Goal: Task Accomplishment & Management: Manage account settings

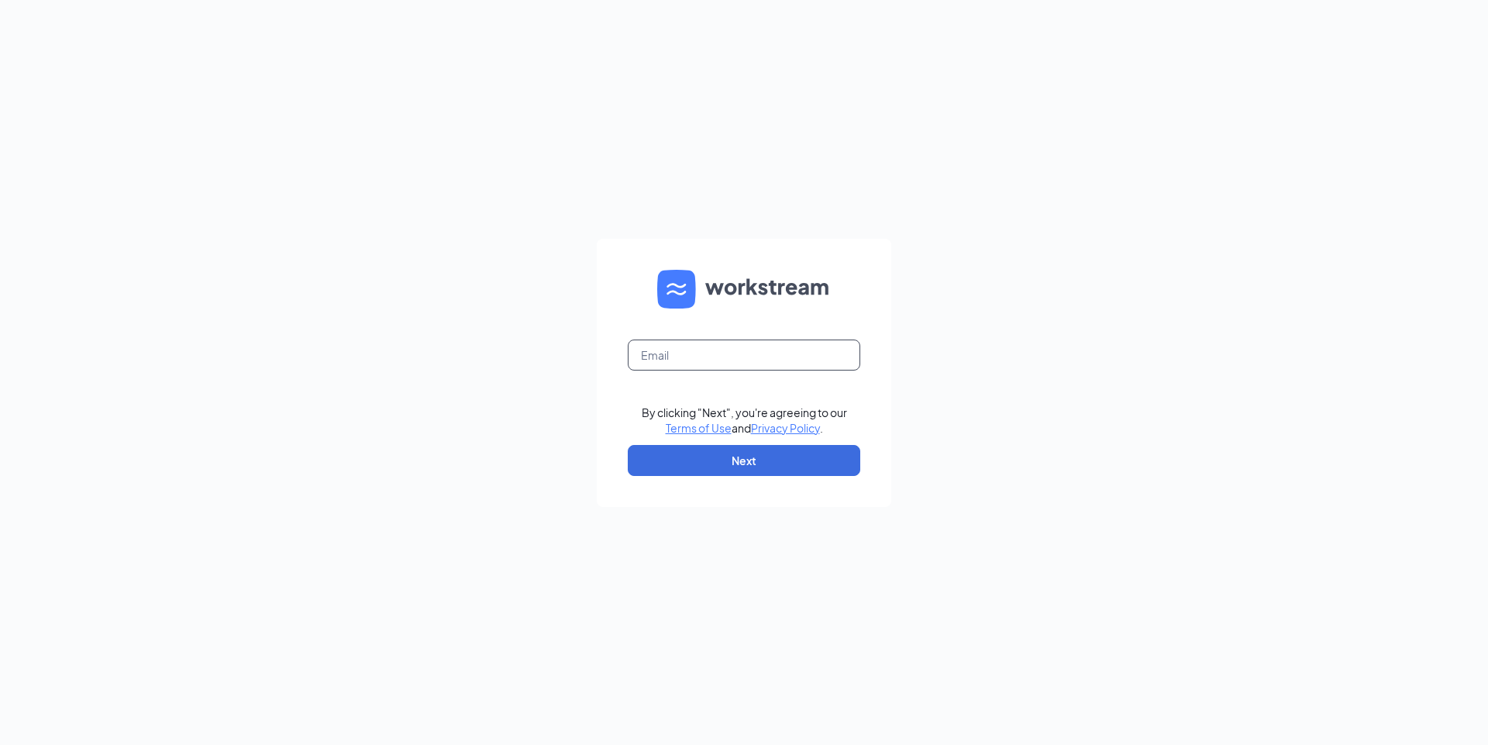
click at [797, 346] on input "text" at bounding box center [744, 354] width 233 height 31
type input "malloryblizzard24@gmail.com"
click at [681, 456] on button "Next" at bounding box center [744, 460] width 233 height 31
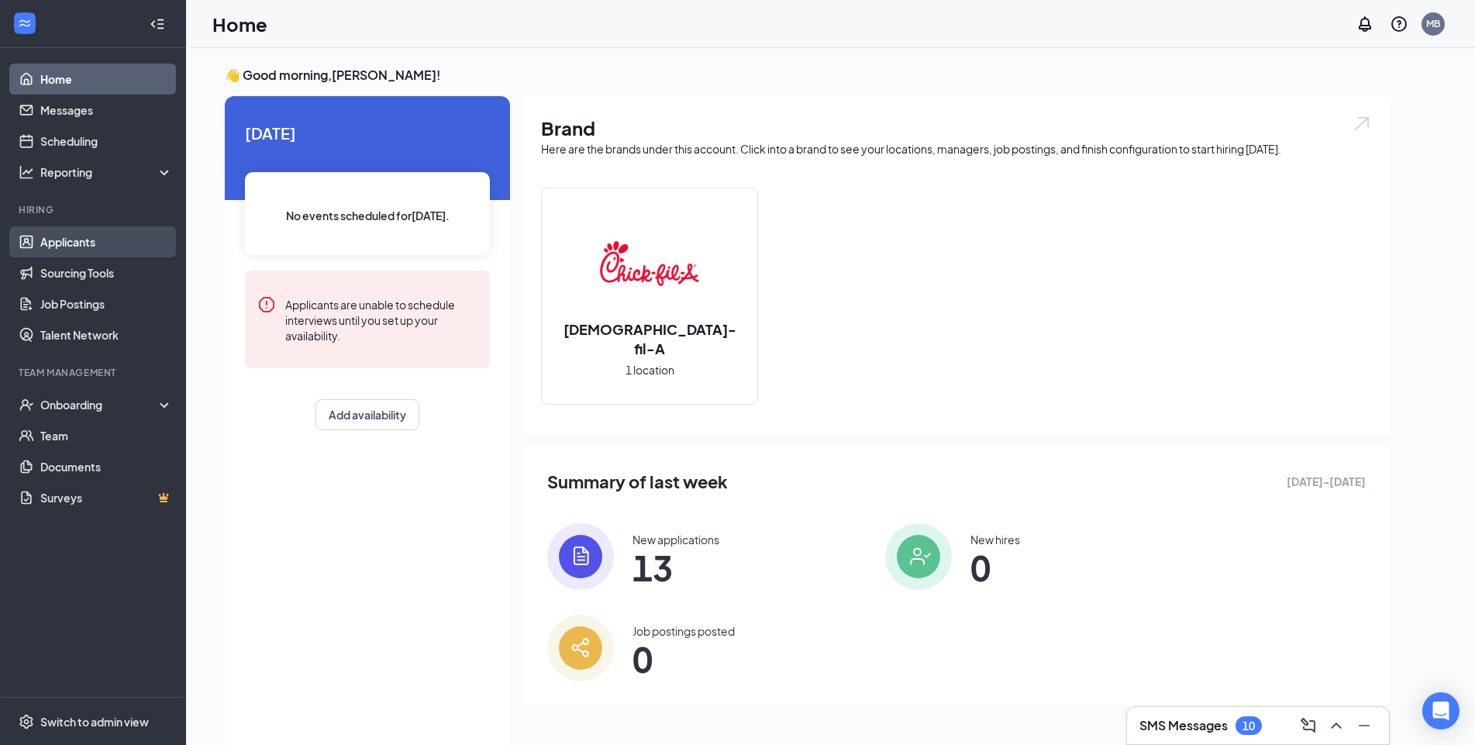
click at [113, 246] on link "Applicants" at bounding box center [106, 241] width 133 height 31
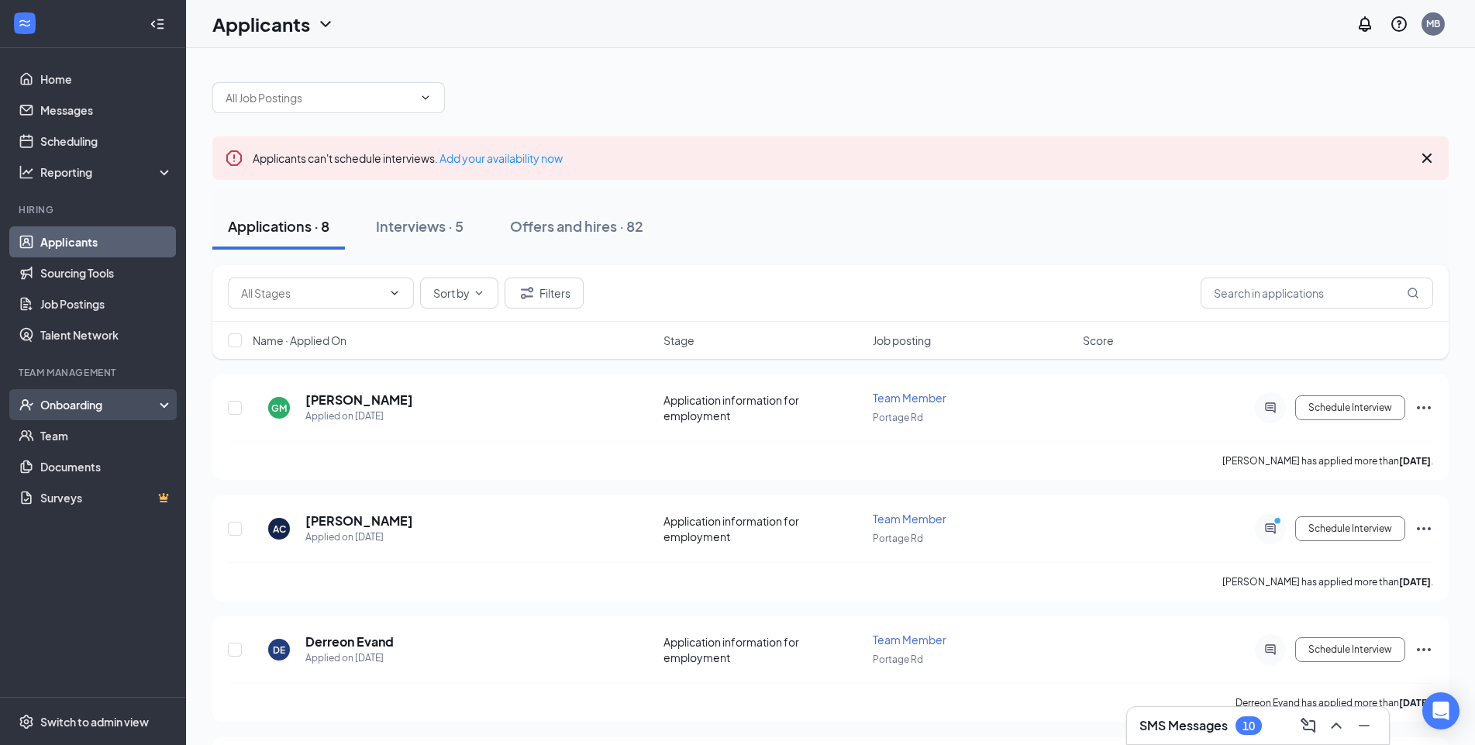
click at [138, 412] on div "Onboarding" at bounding box center [99, 405] width 119 height 16
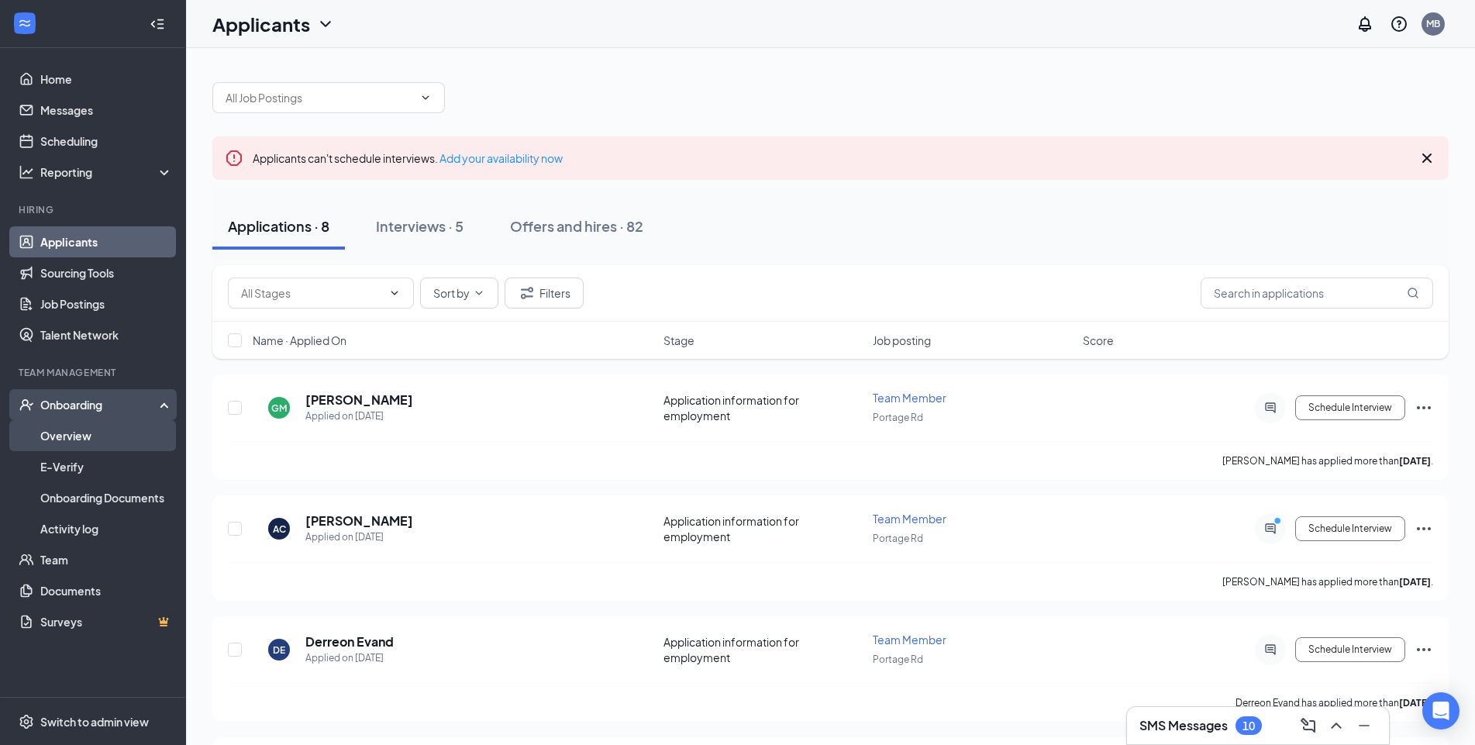
click at [140, 434] on link "Overview" at bounding box center [106, 435] width 133 height 31
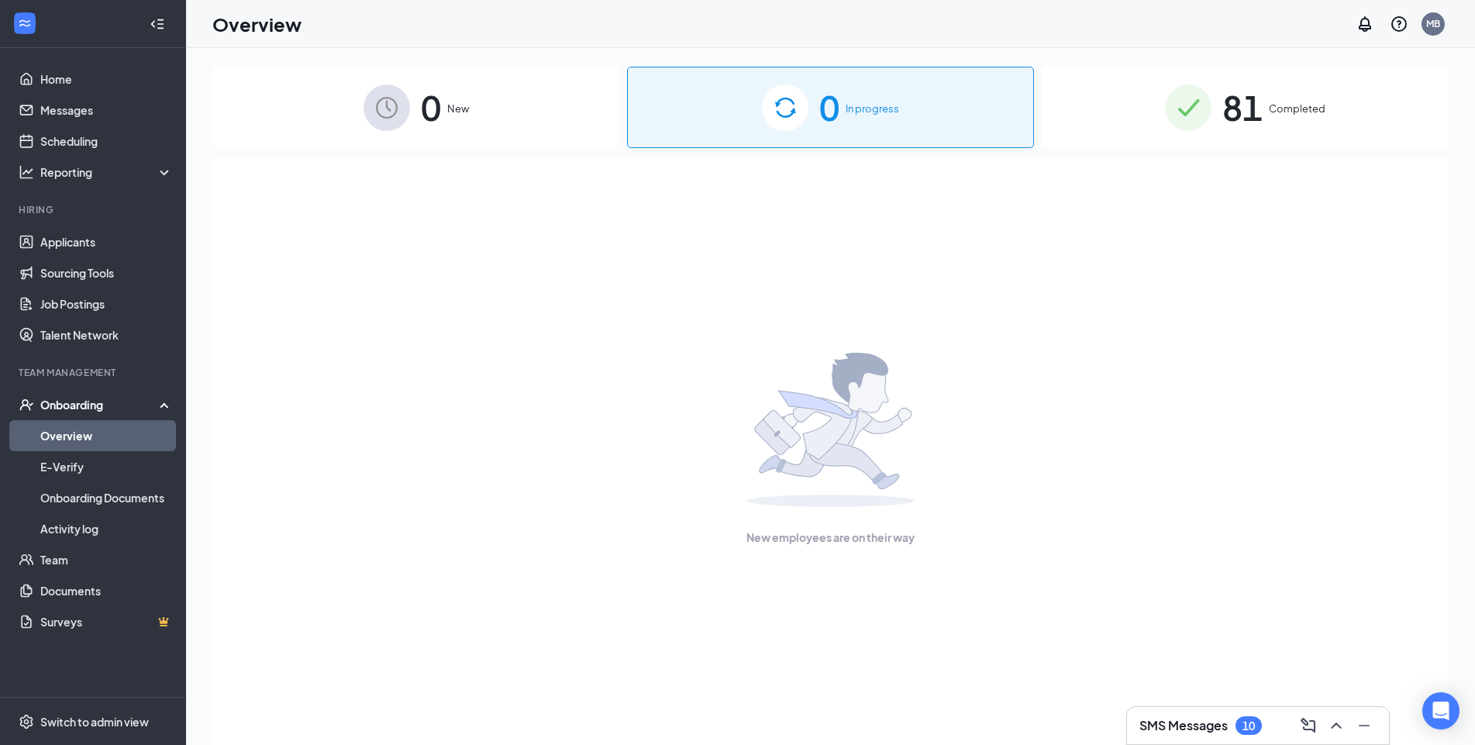
click at [1179, 141] on div "81 Completed" at bounding box center [1245, 107] width 407 height 81
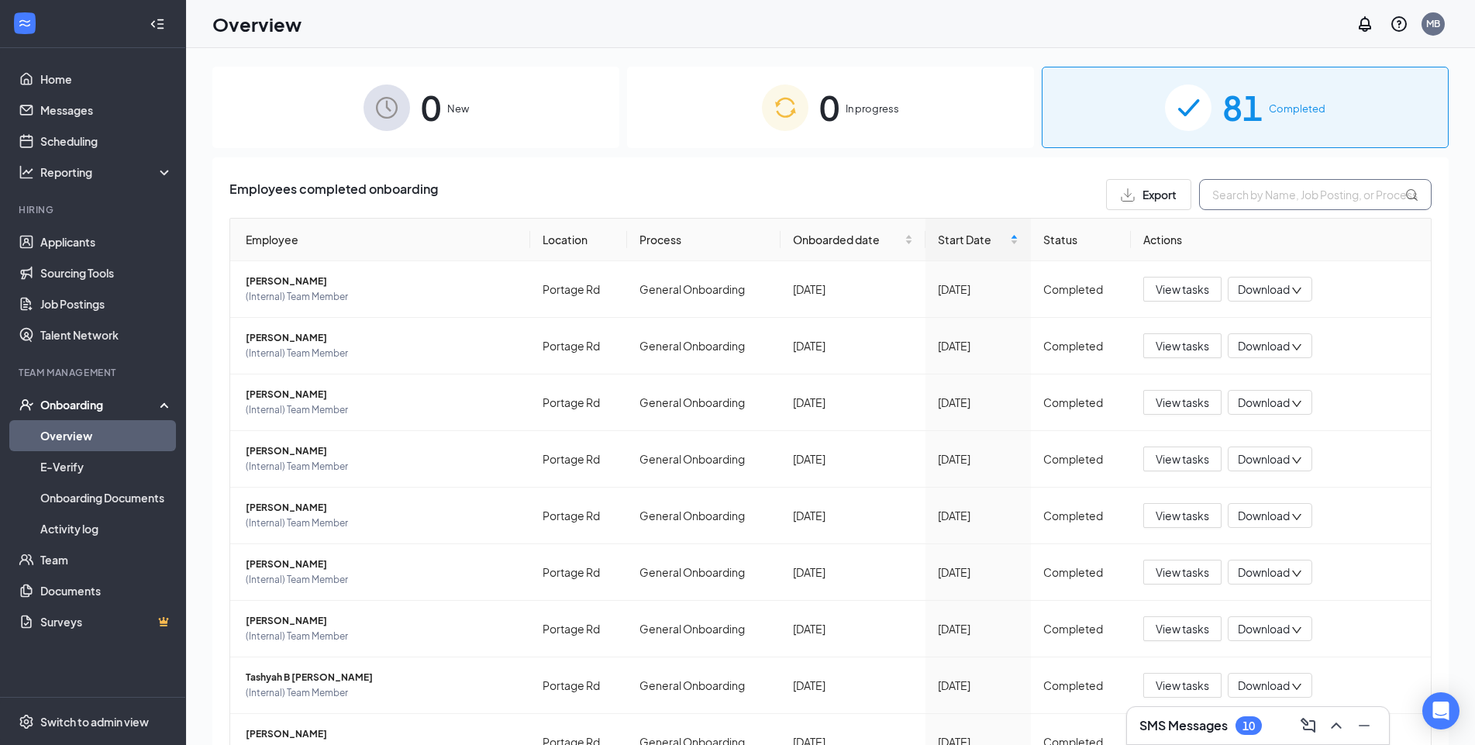
click at [1223, 188] on input "text" at bounding box center [1315, 194] width 233 height 31
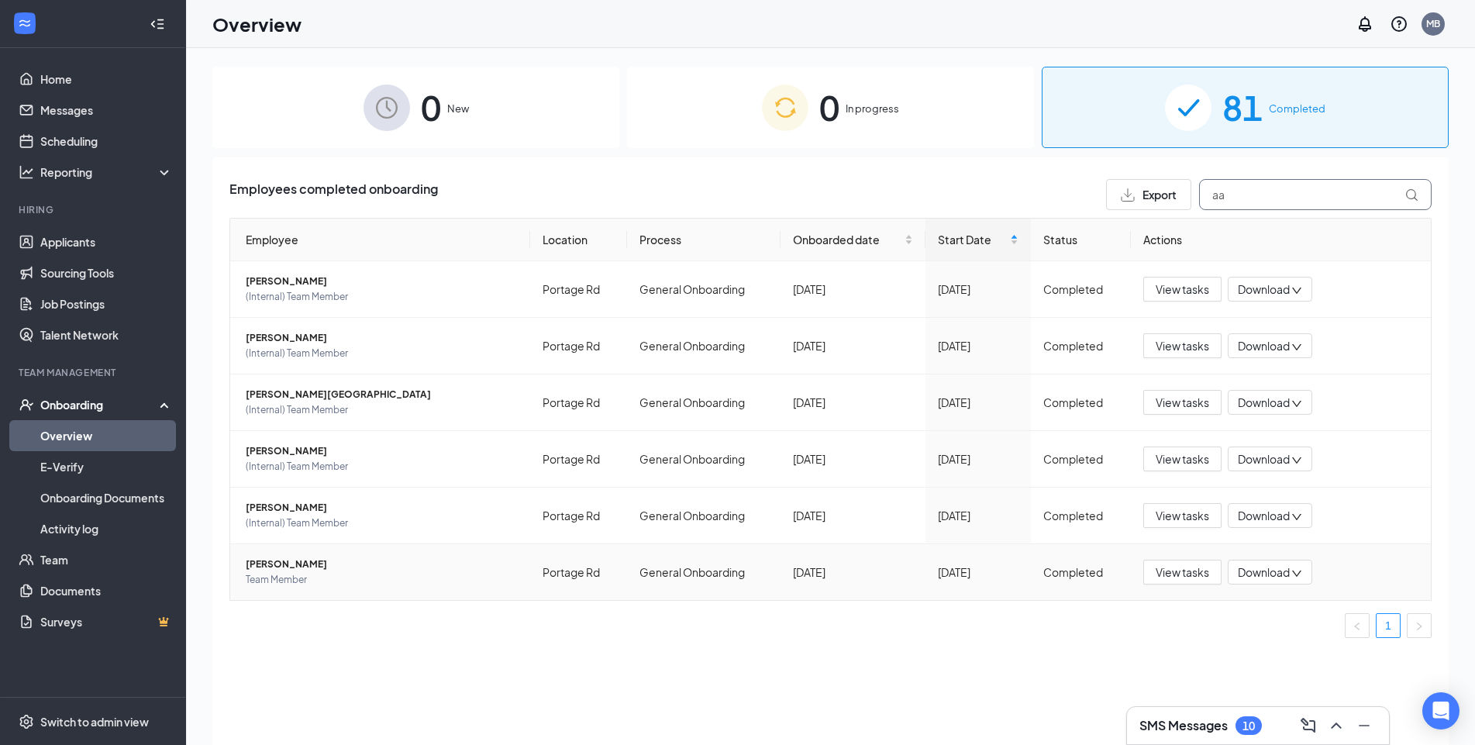
type input "aa"
click at [412, 587] on span "Team Member" at bounding box center [382, 580] width 272 height 16
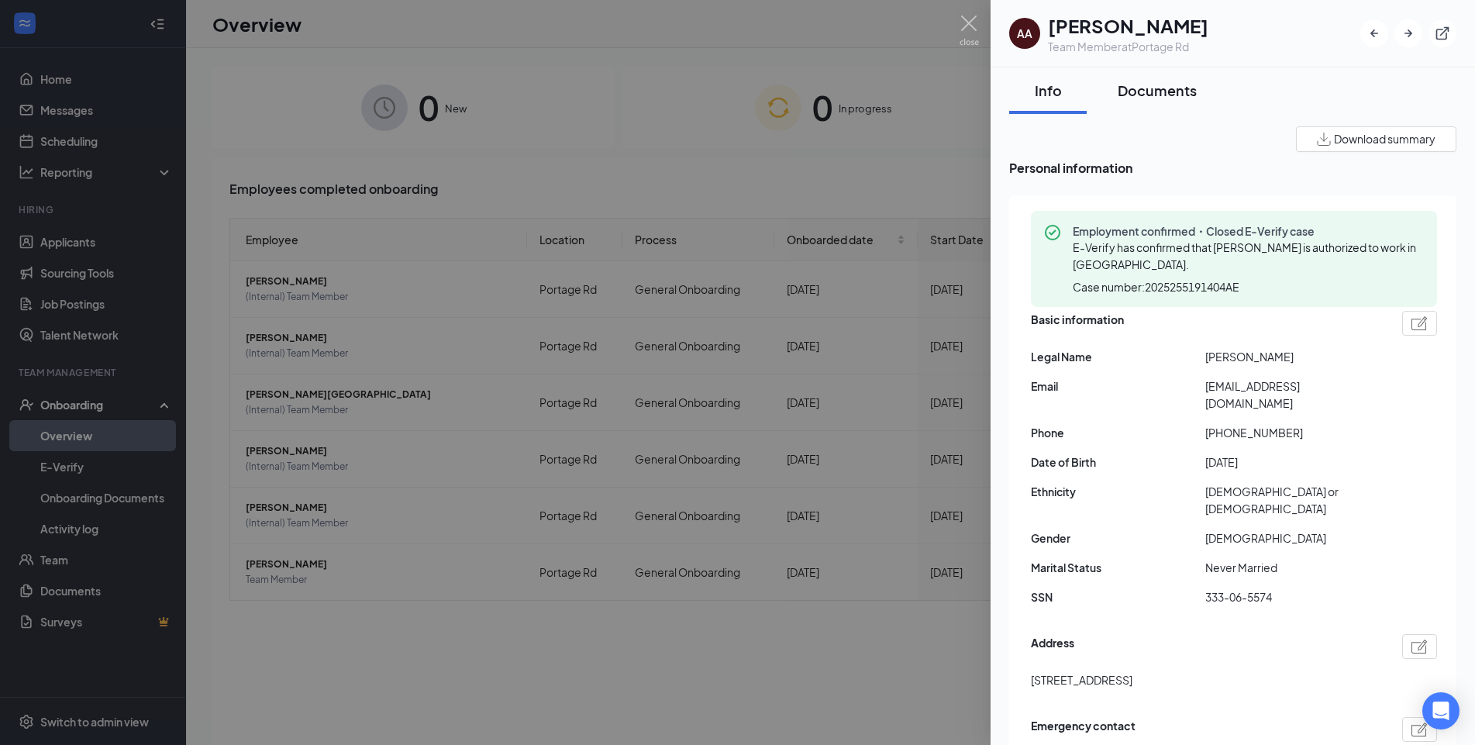
click at [1120, 98] on div "Documents" at bounding box center [1157, 90] width 79 height 19
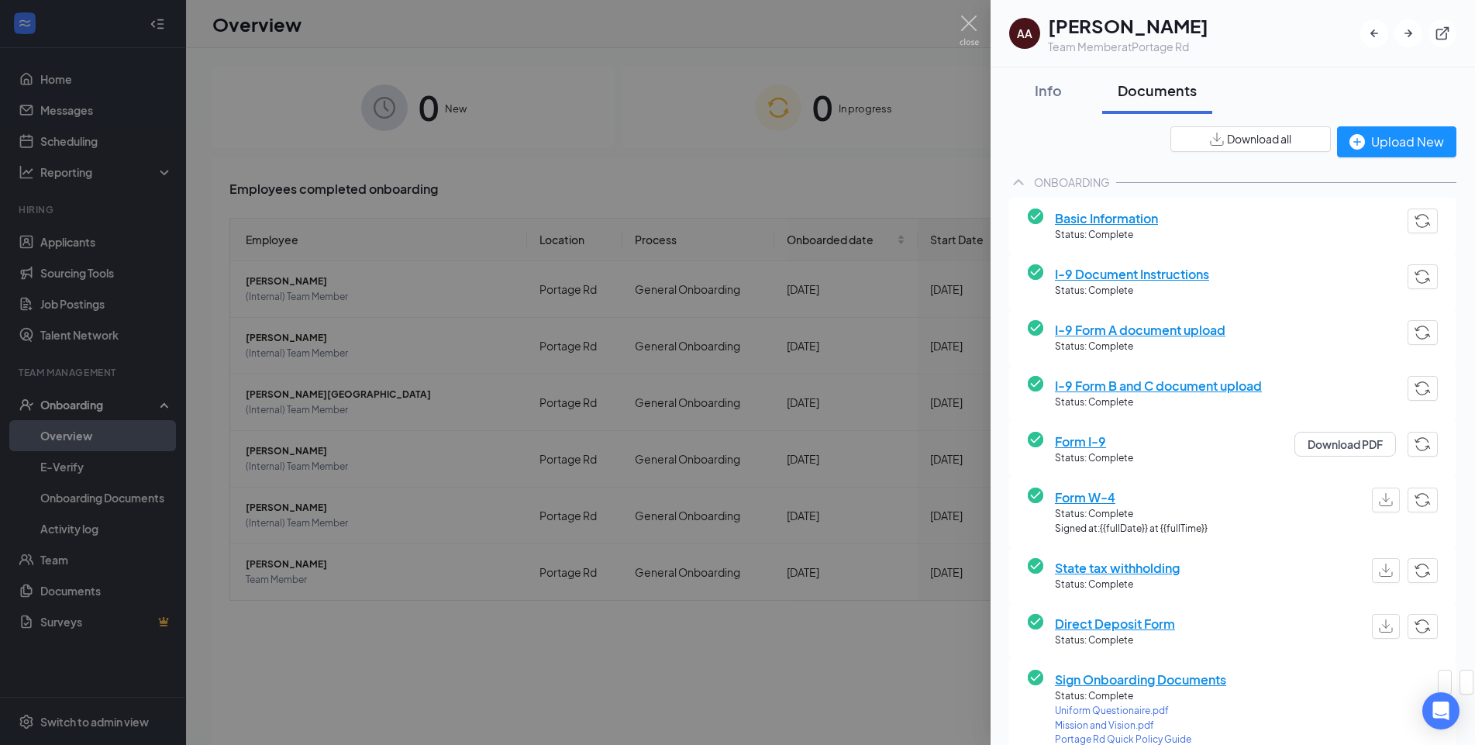
click at [1090, 623] on span "Direct Deposit Form" at bounding box center [1115, 623] width 120 height 19
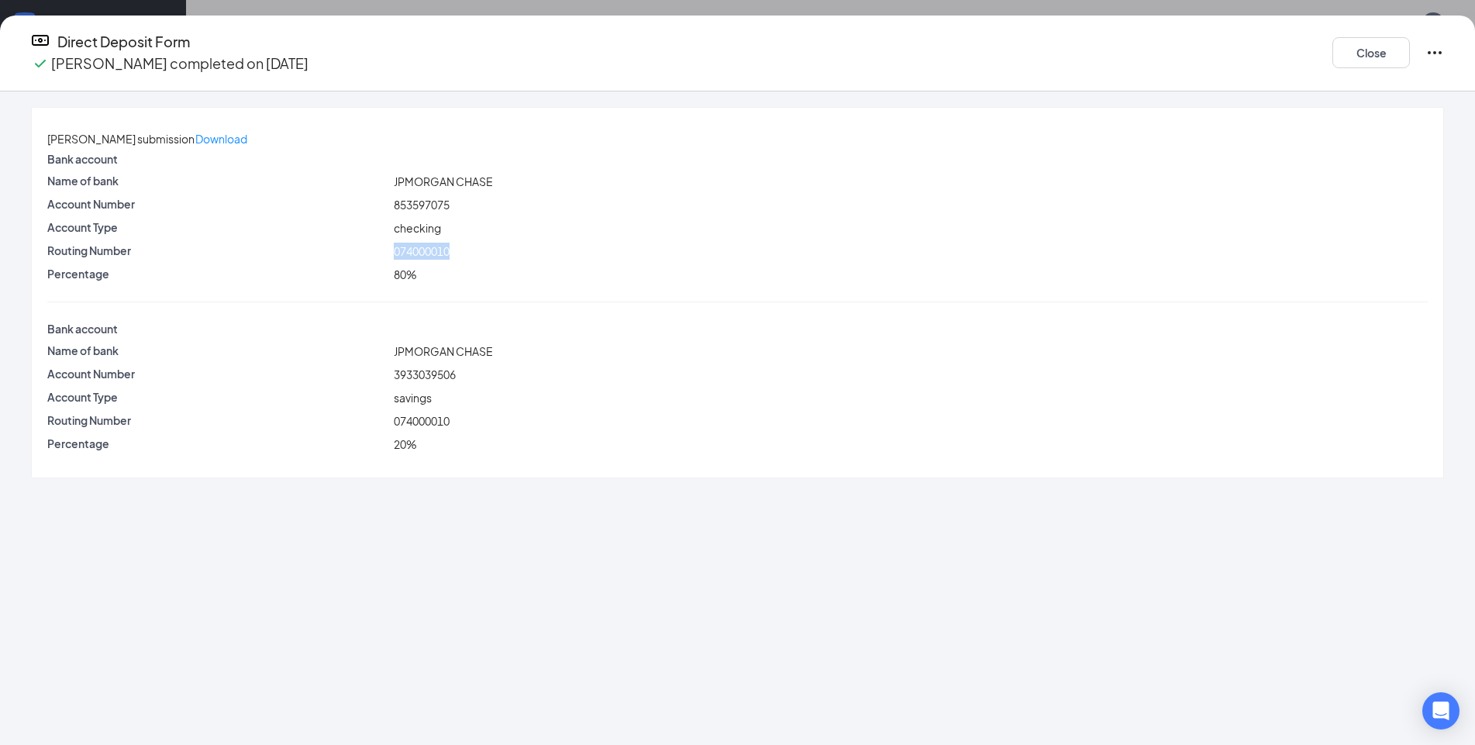
drag, startPoint x: 495, startPoint y: 255, endPoint x: 585, endPoint y: 258, distance: 90.0
click at [585, 258] on div "074000010" at bounding box center [911, 251] width 1040 height 17
copy span "074000010"
drag, startPoint x: 494, startPoint y: 206, endPoint x: 560, endPoint y: 205, distance: 65.9
click at [560, 205] on div "853597075" at bounding box center [911, 204] width 1040 height 17
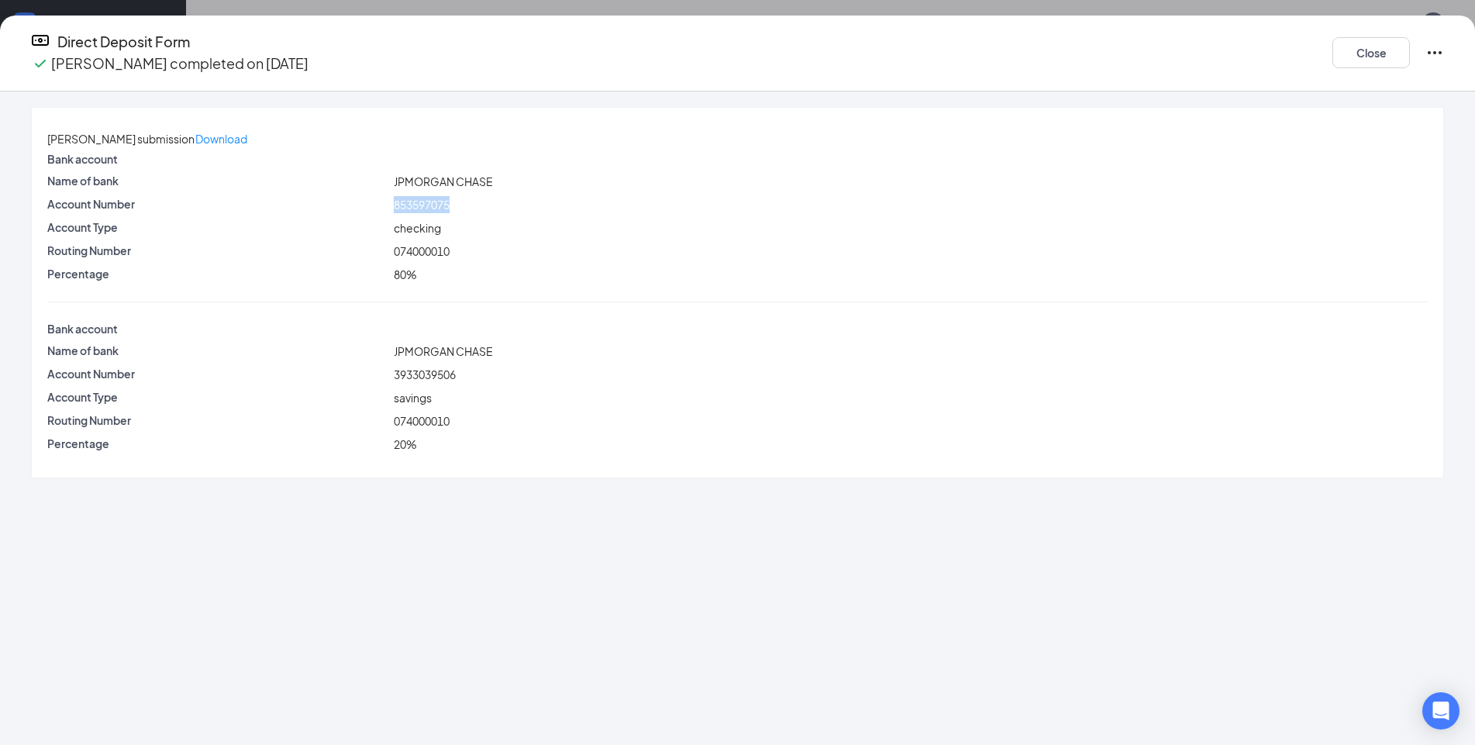
copy span "853597075"
click at [528, 286] on div "[PERSON_NAME] submission Download Bank account Name of bank JPMORGAN CHASE Acco…" at bounding box center [737, 293] width 1411 height 370
drag, startPoint x: 494, startPoint y: 363, endPoint x: 639, endPoint y: 362, distance: 145.7
click at [639, 366] on div "3933039506" at bounding box center [911, 374] width 1040 height 17
copy span "3933039506"
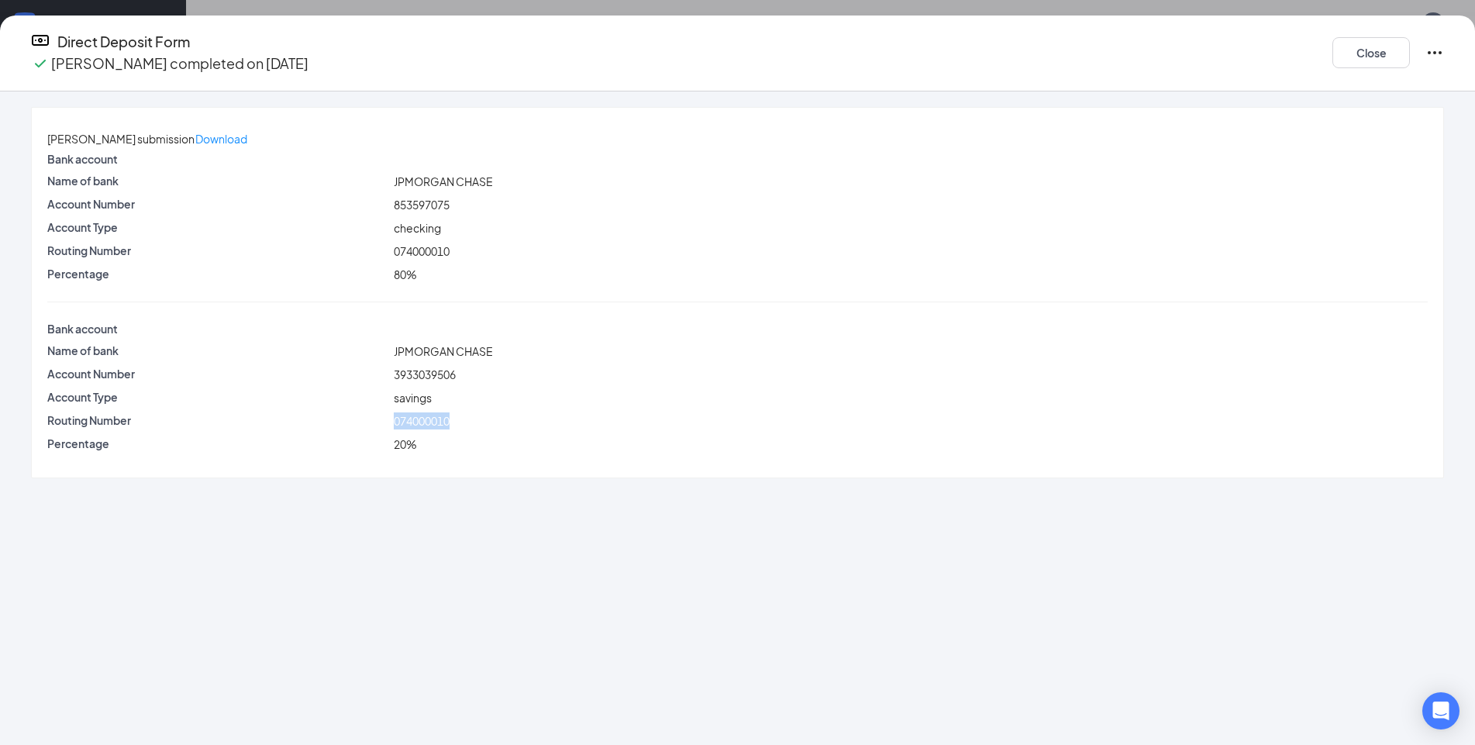
drag, startPoint x: 493, startPoint y: 409, endPoint x: 589, endPoint y: 418, distance: 96.5
click at [589, 418] on div "074000010" at bounding box center [911, 420] width 1040 height 17
copy span "074000010"
